Goal: Task Accomplishment & Management: Manage account settings

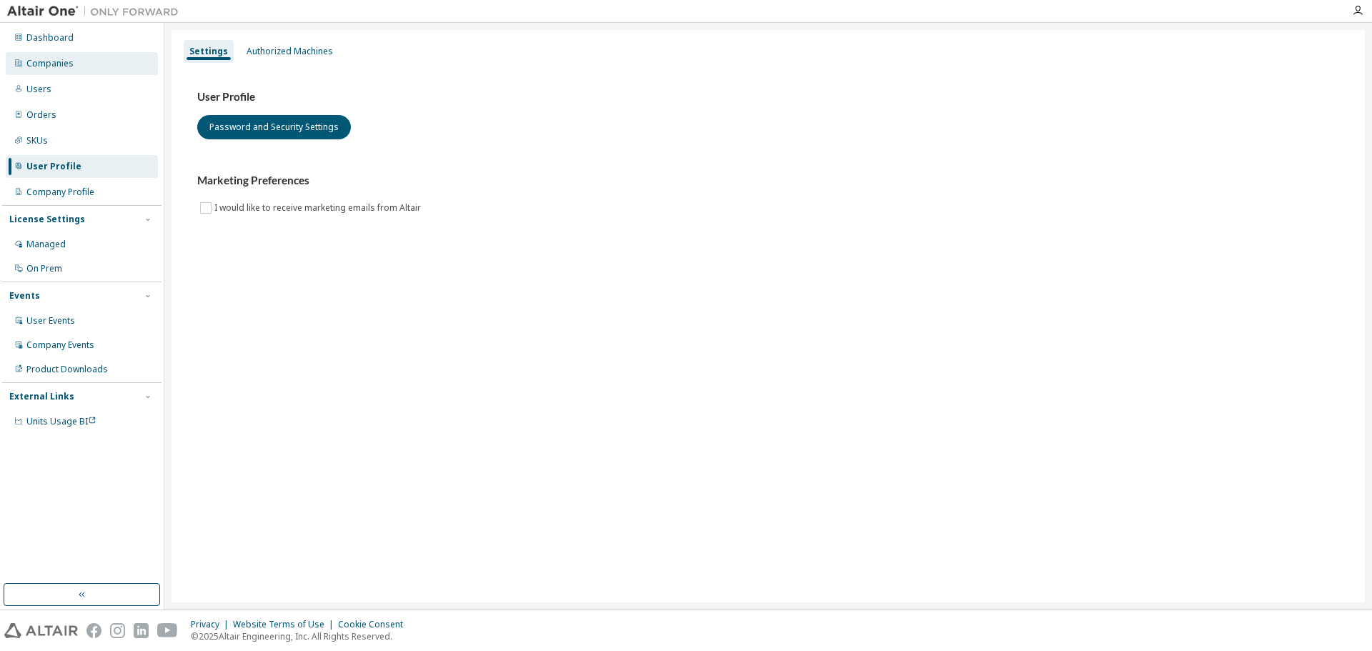
click at [66, 65] on div "Companies" at bounding box center [49, 63] width 47 height 11
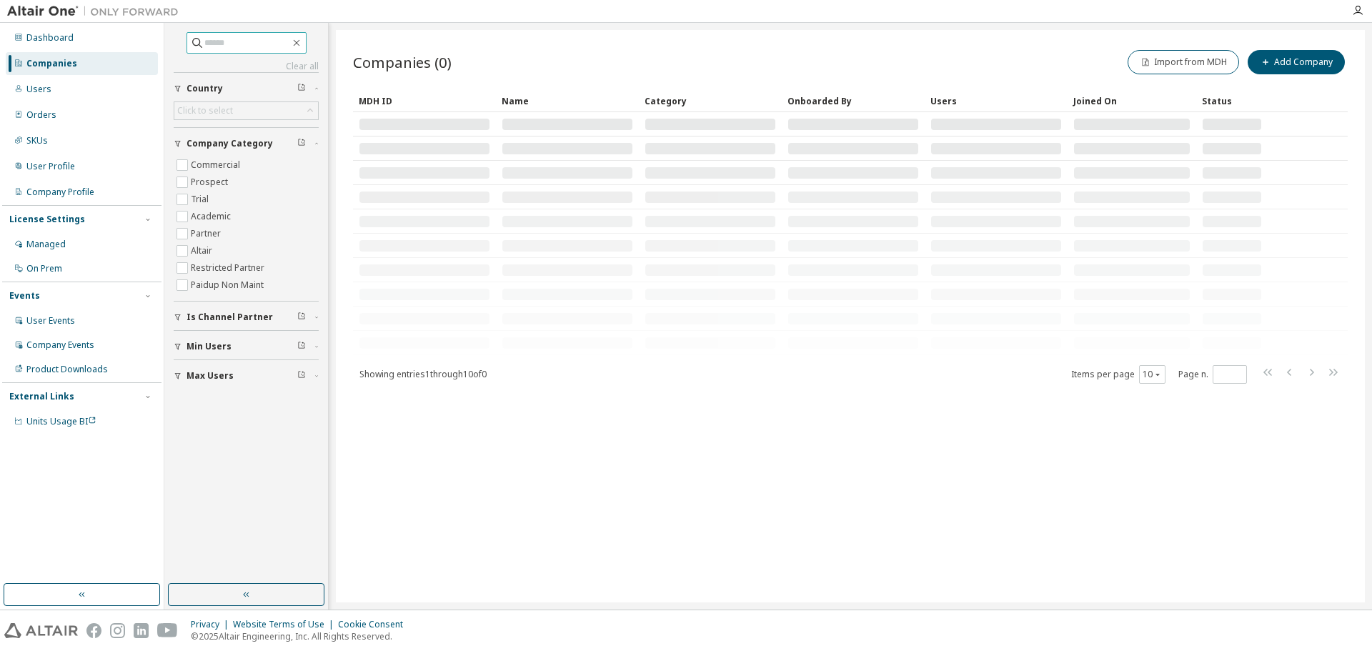
click at [204, 41] on input "text" at bounding box center [247, 43] width 86 height 14
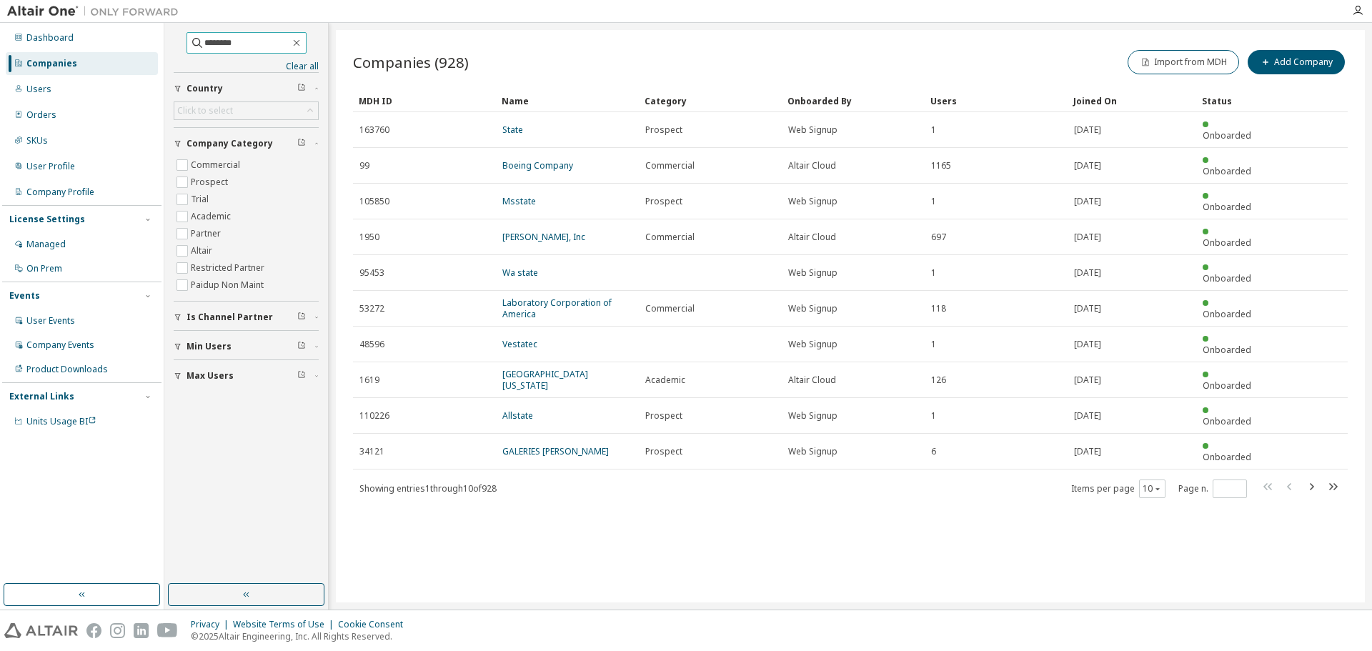
click at [244, 45] on input "********" at bounding box center [247, 43] width 86 height 14
type input "**********"
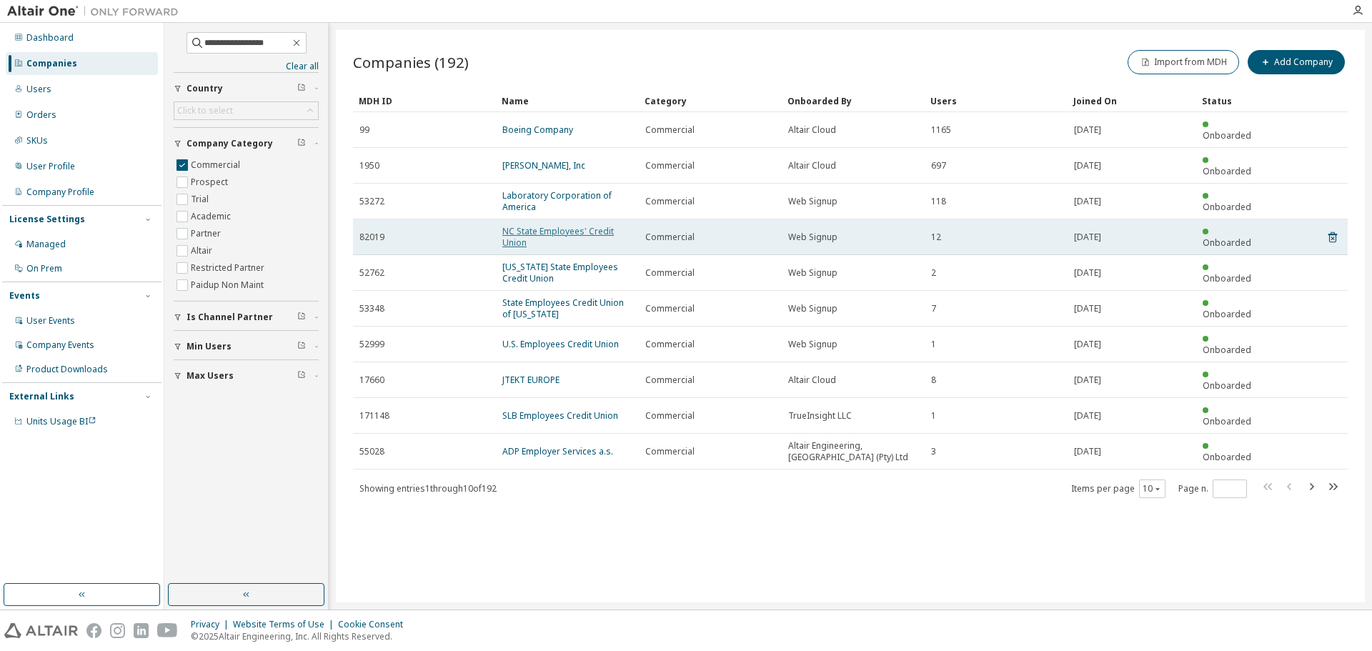
click at [587, 225] on link "NC State Employees' Credit Union" at bounding box center [557, 237] width 111 height 24
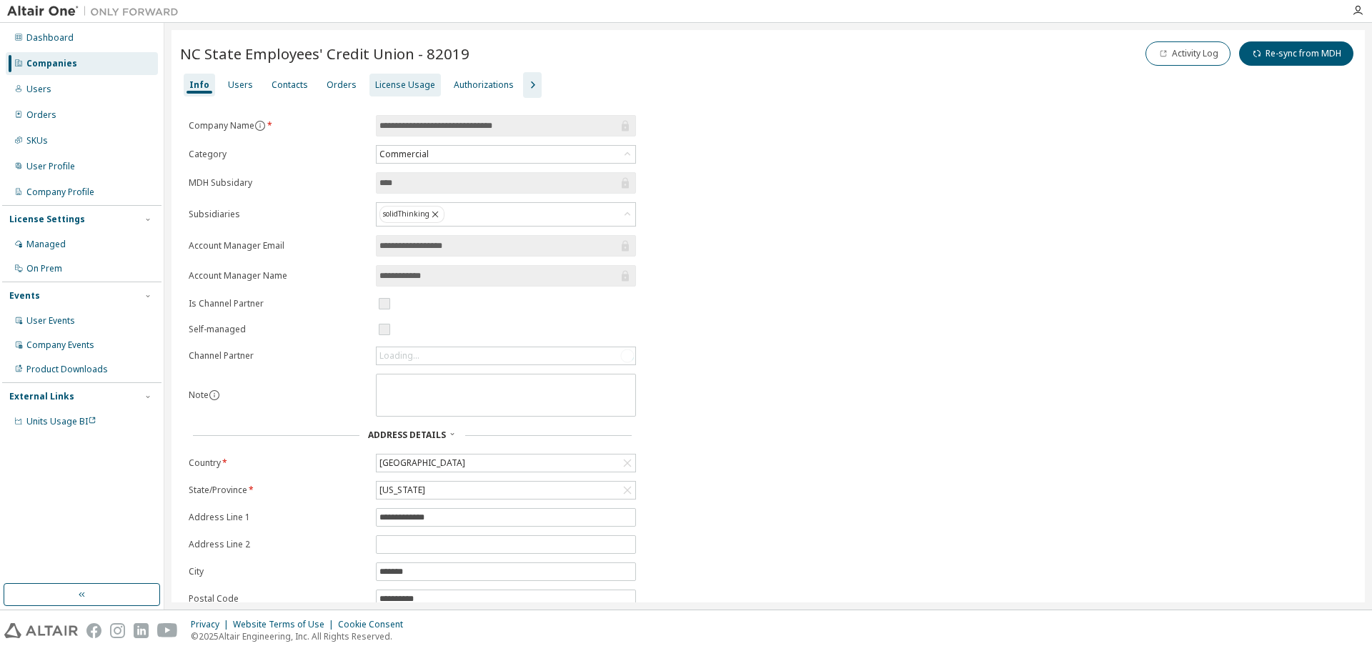
click at [384, 84] on div "License Usage" at bounding box center [405, 84] width 60 height 11
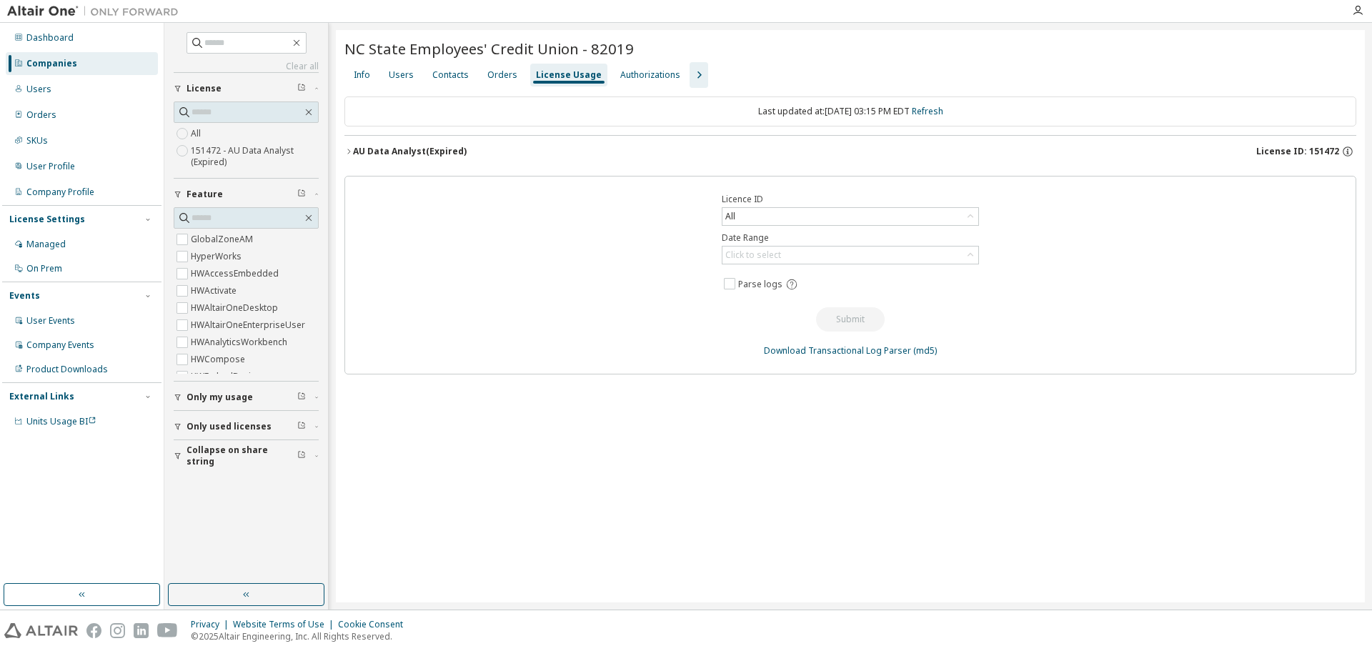
click at [690, 81] on icon "button" at bounding box center [698, 74] width 17 height 17
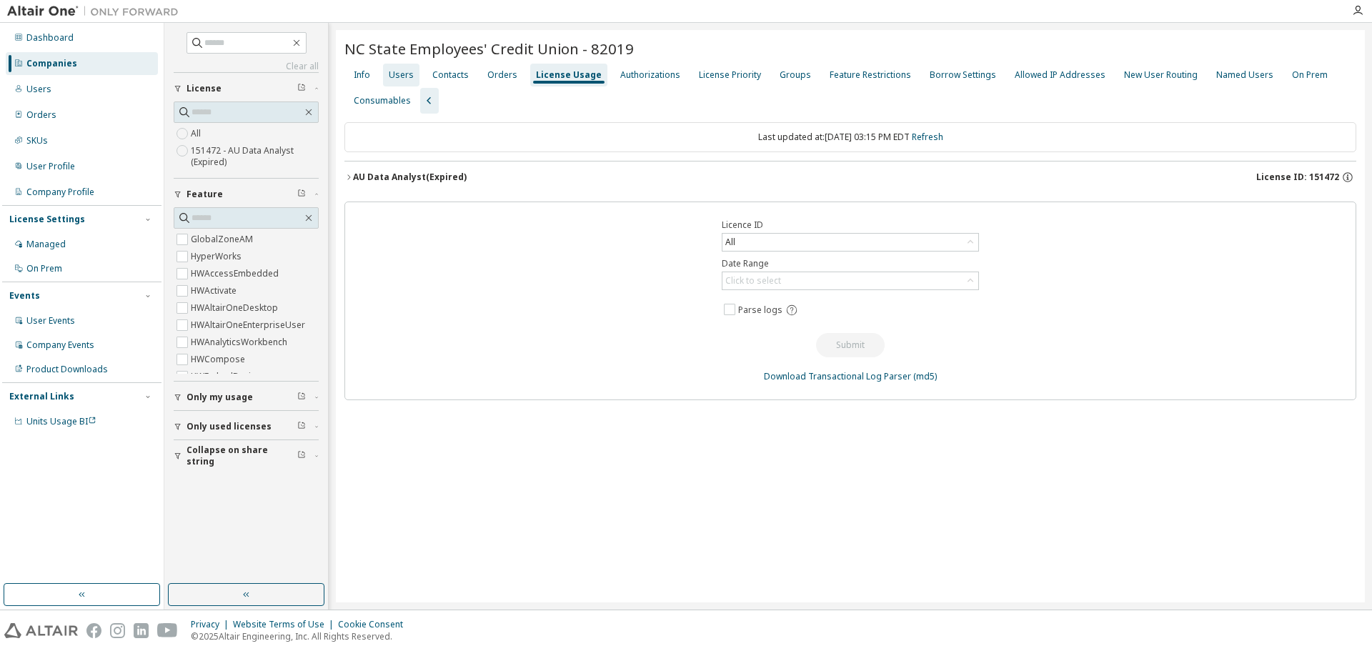
click at [399, 75] on div "Users" at bounding box center [401, 74] width 25 height 11
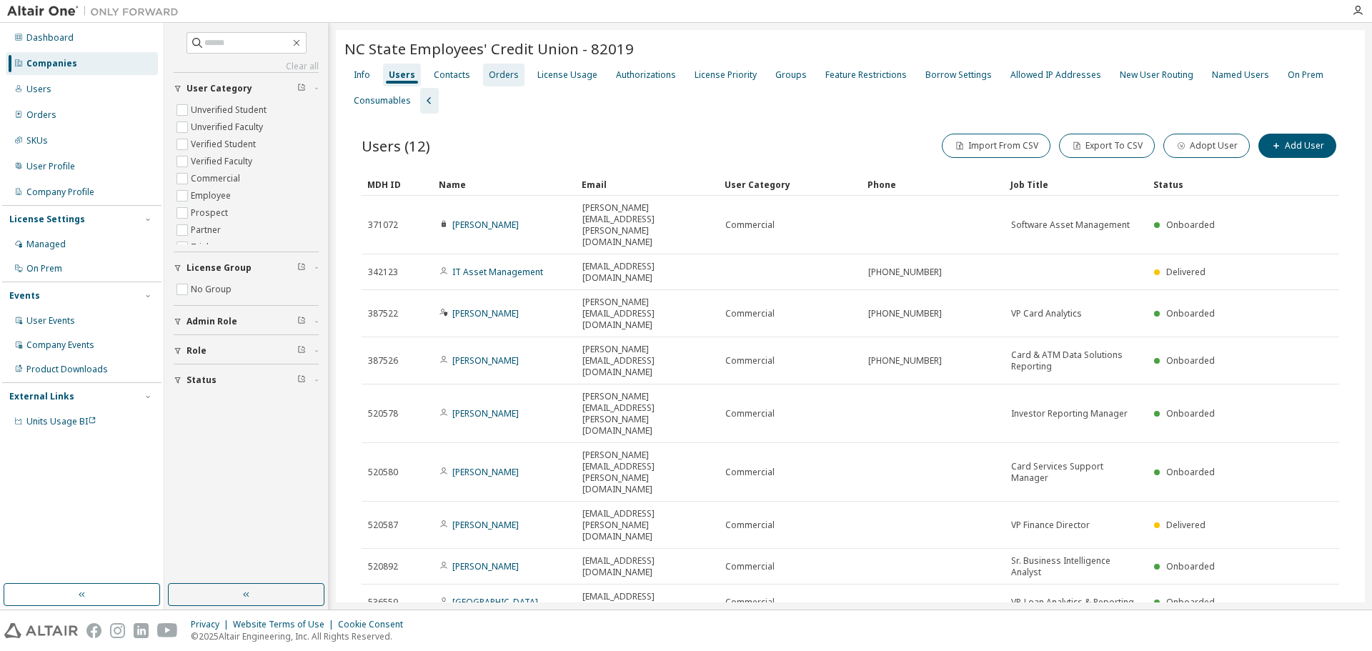
click at [507, 74] on div "Orders" at bounding box center [504, 74] width 30 height 11
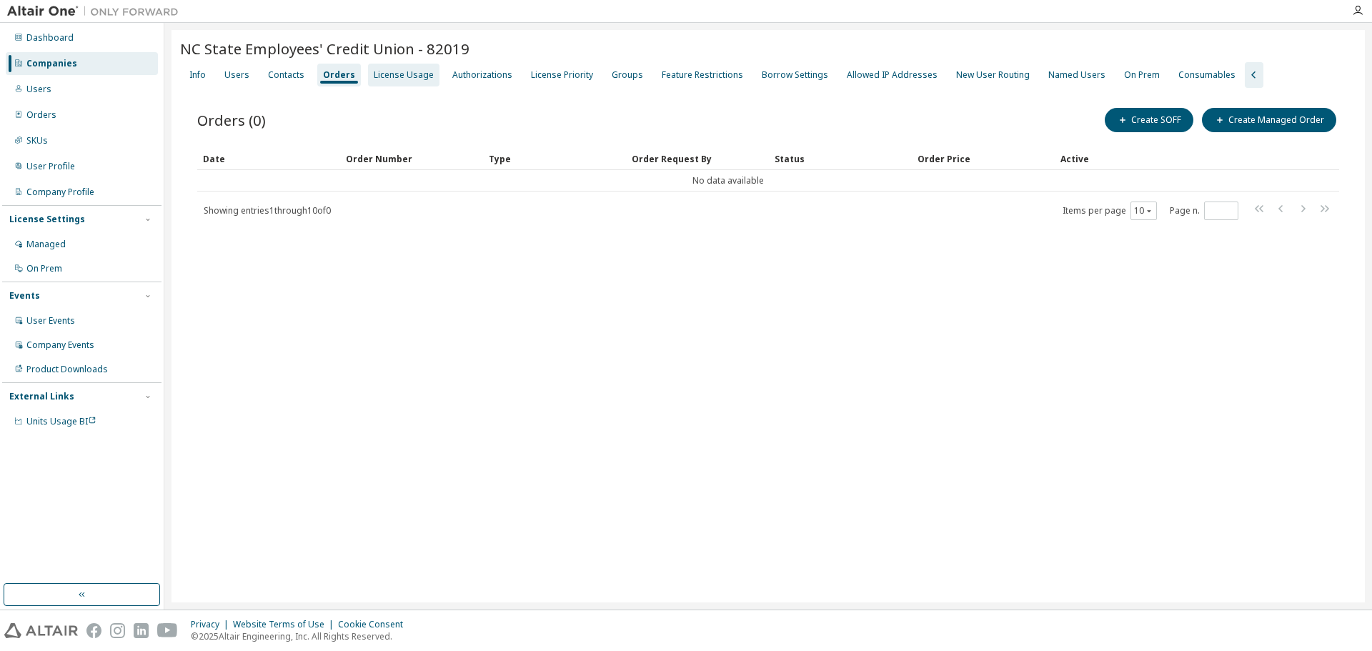
click at [405, 79] on div "License Usage" at bounding box center [404, 74] width 60 height 11
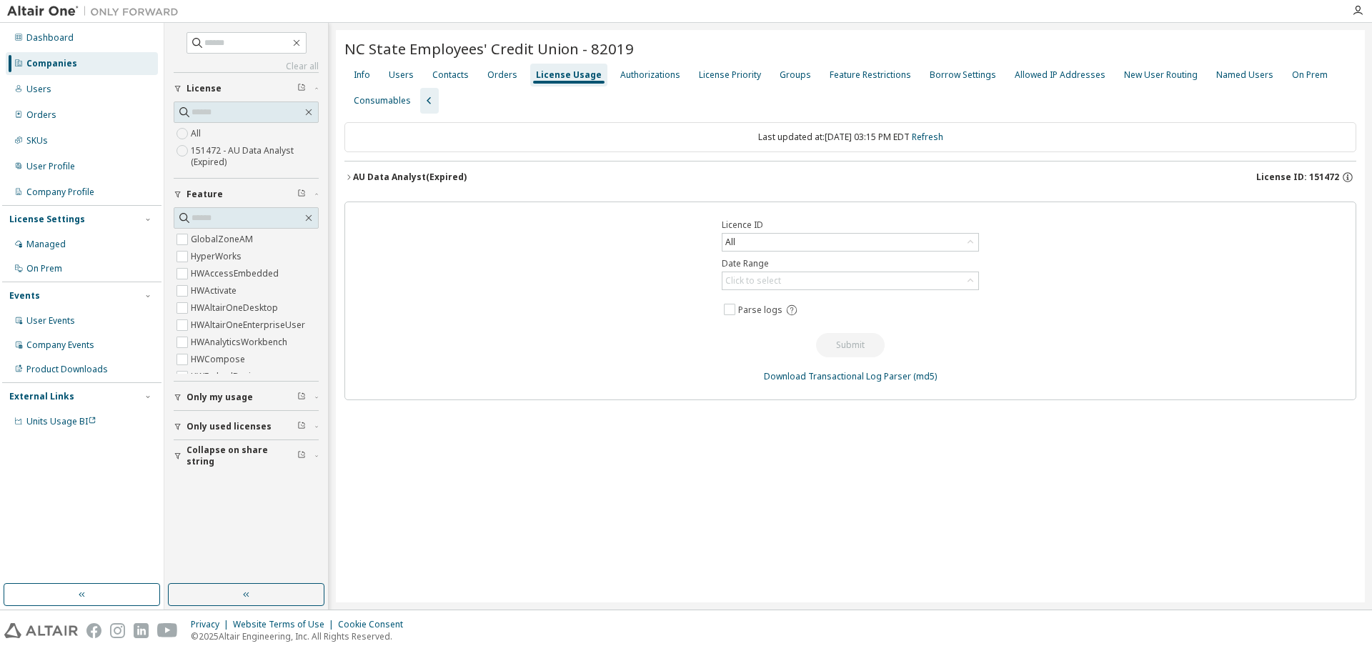
click at [408, 179] on div "AU Data Analyst (Expired)" at bounding box center [410, 177] width 114 height 11
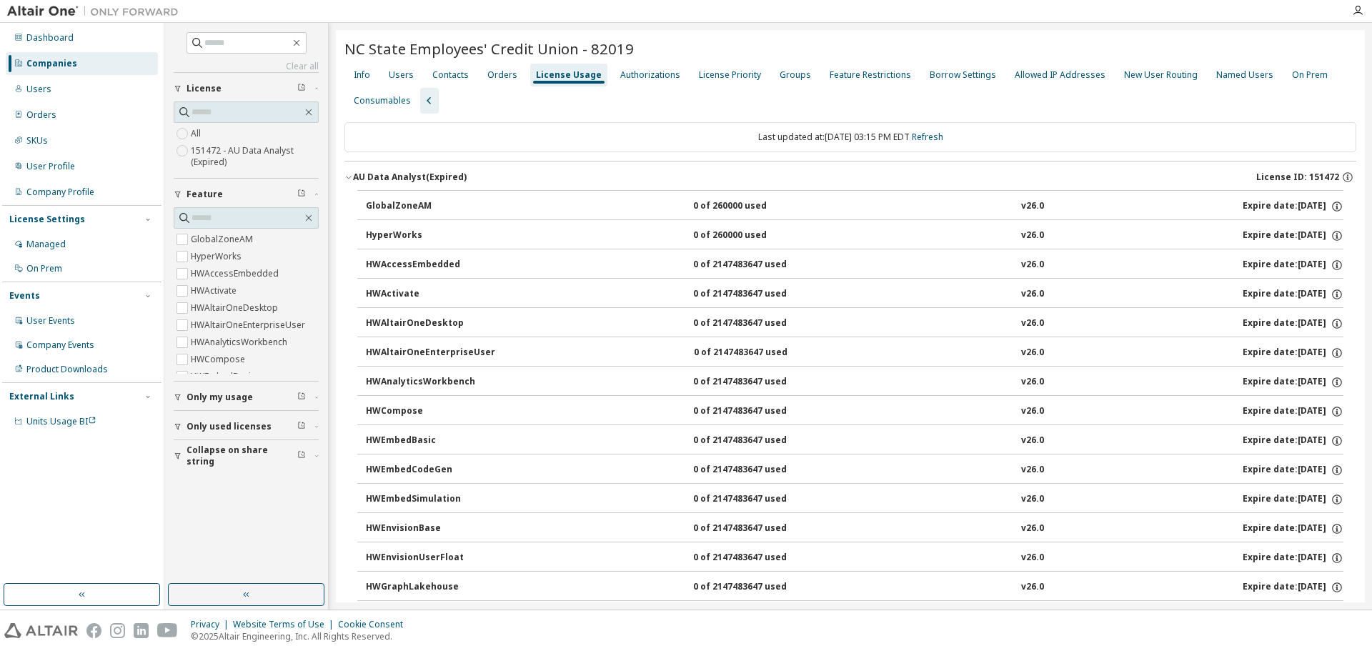
click at [421, 104] on icon "button" at bounding box center [429, 100] width 17 height 17
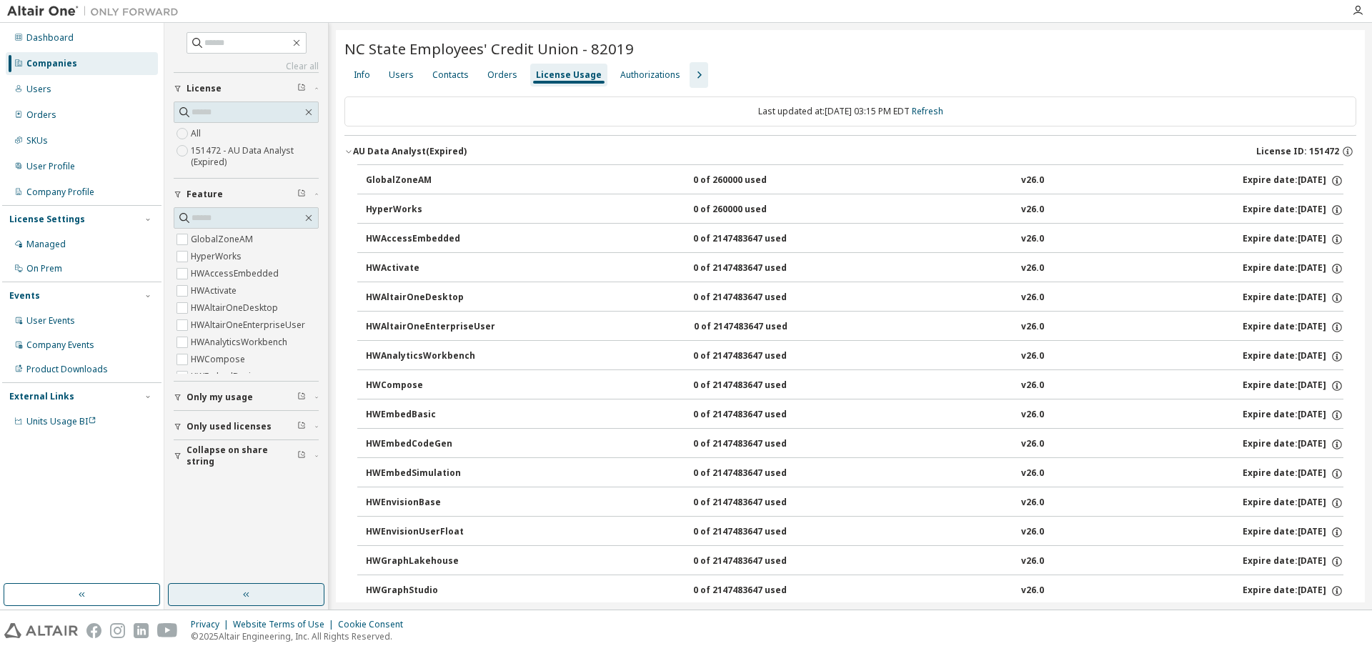
click at [221, 595] on button "button" at bounding box center [246, 594] width 156 height 23
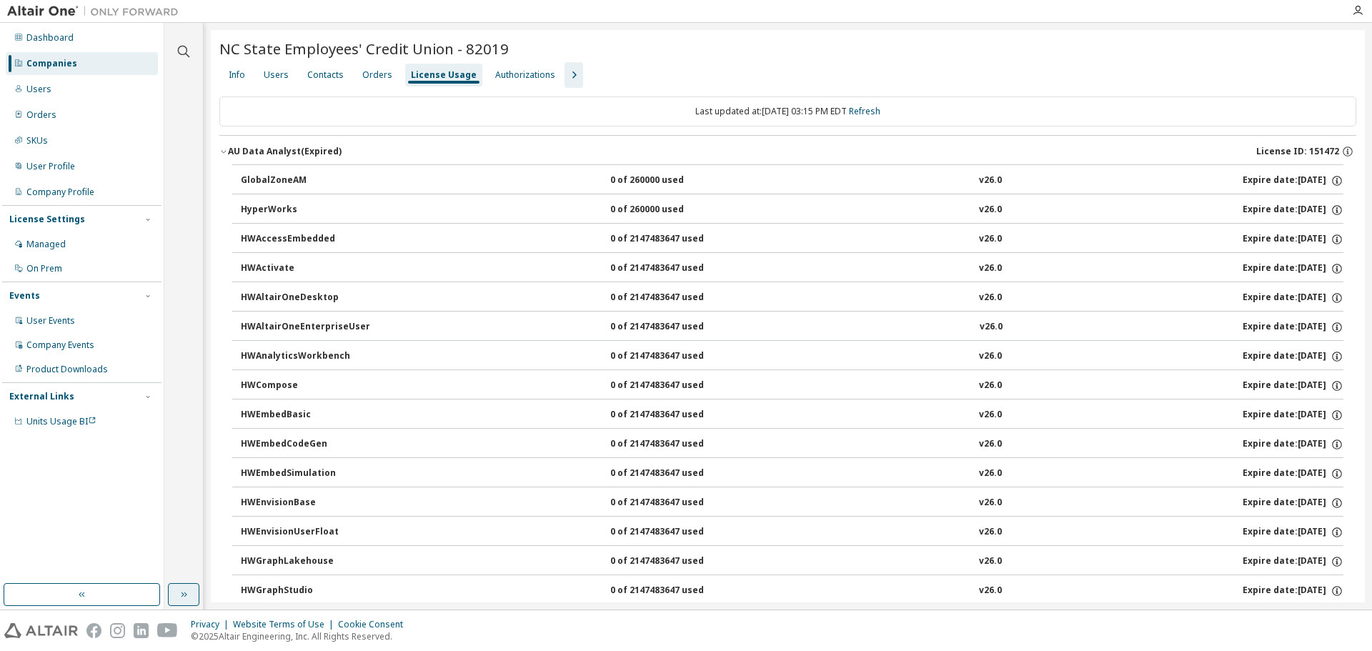
click at [186, 597] on icon "button" at bounding box center [183, 594] width 11 height 11
